Goal: Task Accomplishment & Management: Manage account settings

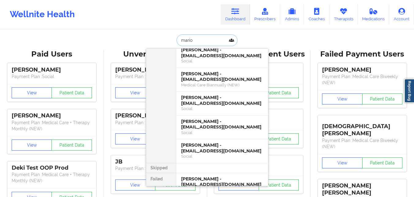
scroll to position [625, 0]
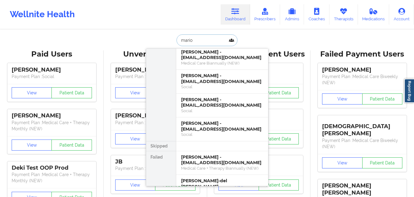
click at [215, 41] on input "mario" at bounding box center [207, 40] width 61 height 12
type input "[PERSON_NAME]"
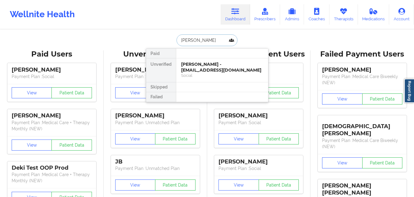
scroll to position [0, 0]
click at [219, 70] on div "[PERSON_NAME] - [EMAIL_ADDRESS][DOMAIN_NAME]" at bounding box center [222, 66] width 82 height 11
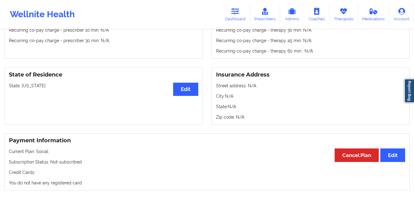
scroll to position [225, 0]
click at [231, 10] on link "Dashboard" at bounding box center [235, 14] width 29 height 20
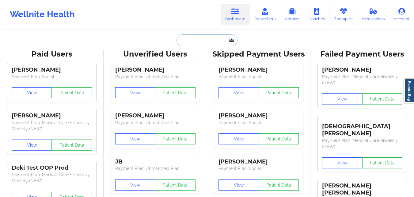
click at [195, 37] on input "text" at bounding box center [207, 40] width 61 height 12
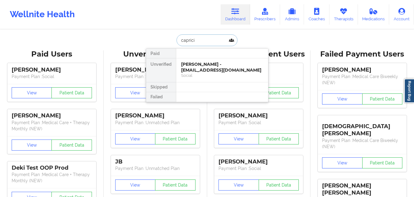
type input "[PERSON_NAME]"
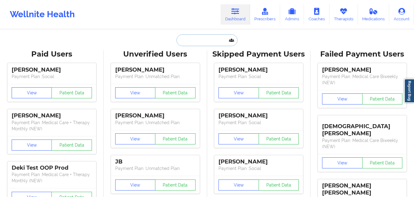
click at [198, 42] on input "text" at bounding box center [207, 40] width 61 height 12
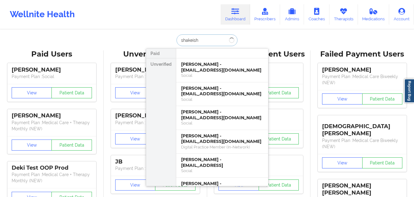
type input "[PERSON_NAME]"
click at [208, 67] on div "[PERSON_NAME] - [EMAIL_ADDRESS][DOMAIN_NAME]" at bounding box center [222, 66] width 82 height 11
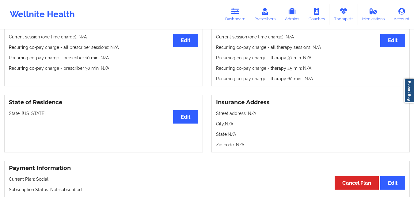
scroll to position [205, 0]
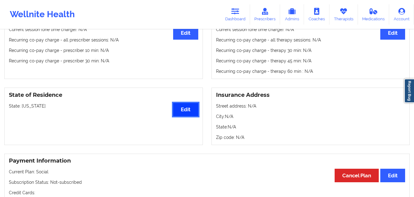
click at [182, 111] on button "Edit" at bounding box center [185, 109] width 25 height 13
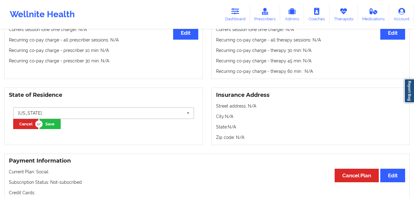
click at [95, 114] on input "text" at bounding box center [104, 112] width 180 height 11
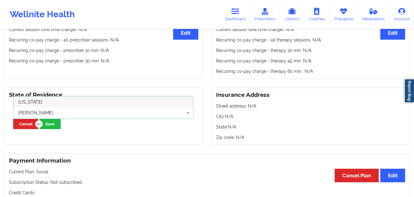
scroll to position [0, 0]
type input "[PERSON_NAME]"
click at [71, 100] on div "[US_STATE]" at bounding box center [103, 101] width 180 height 11
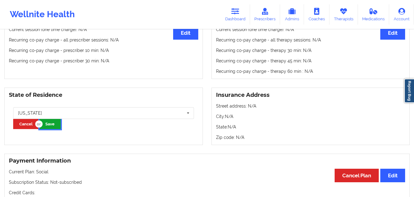
click at [54, 127] on button "Save" at bounding box center [50, 124] width 21 height 10
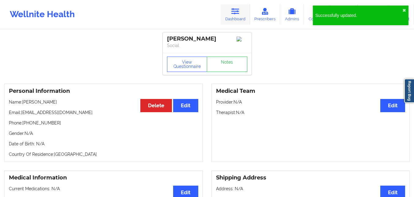
click at [228, 23] on link "Dashboard" at bounding box center [235, 14] width 29 height 20
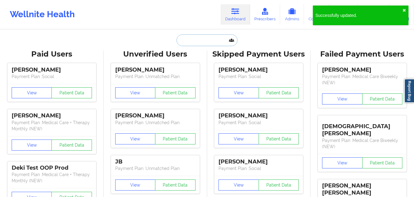
click at [212, 38] on input "text" at bounding box center [207, 40] width 61 height 12
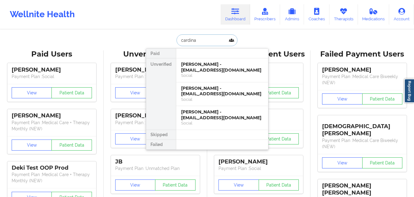
type input "cardina"
click at [232, 67] on div "[PERSON_NAME] - [EMAIL_ADDRESS][DOMAIN_NAME]" at bounding box center [222, 66] width 82 height 11
